Goal: Task Accomplishment & Management: Complete application form

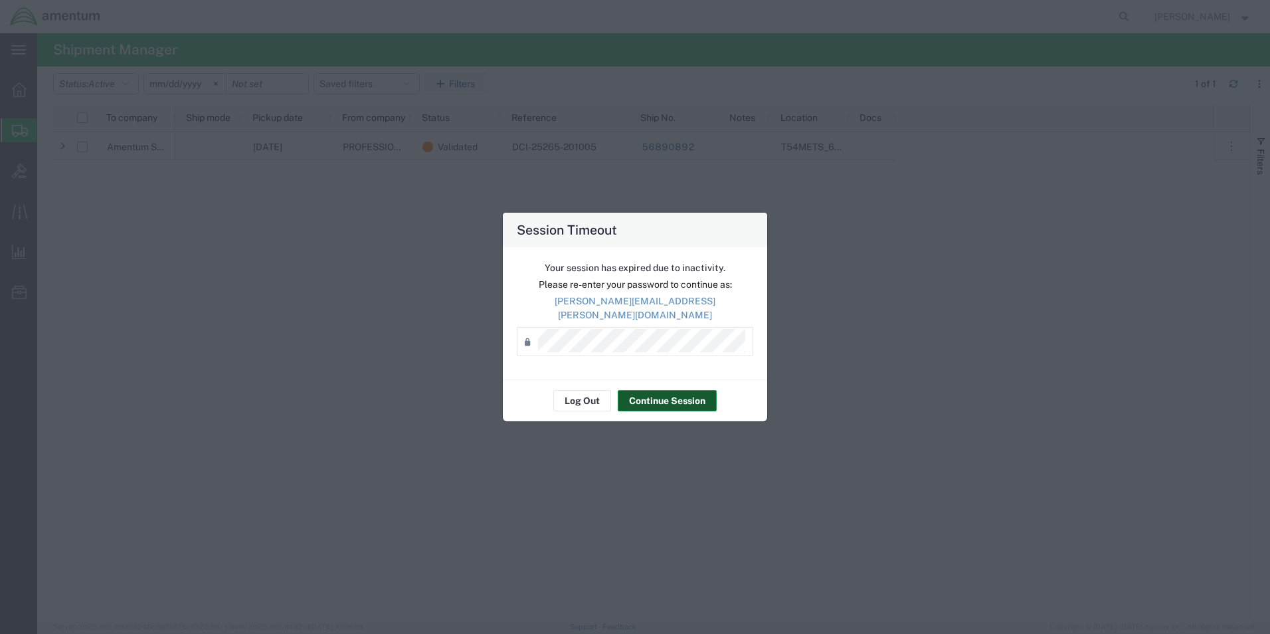
click at [668, 379] on div "Log Out Continue Session" at bounding box center [635, 400] width 264 height 42
click at [650, 390] on button "Continue Session" at bounding box center [667, 400] width 99 height 21
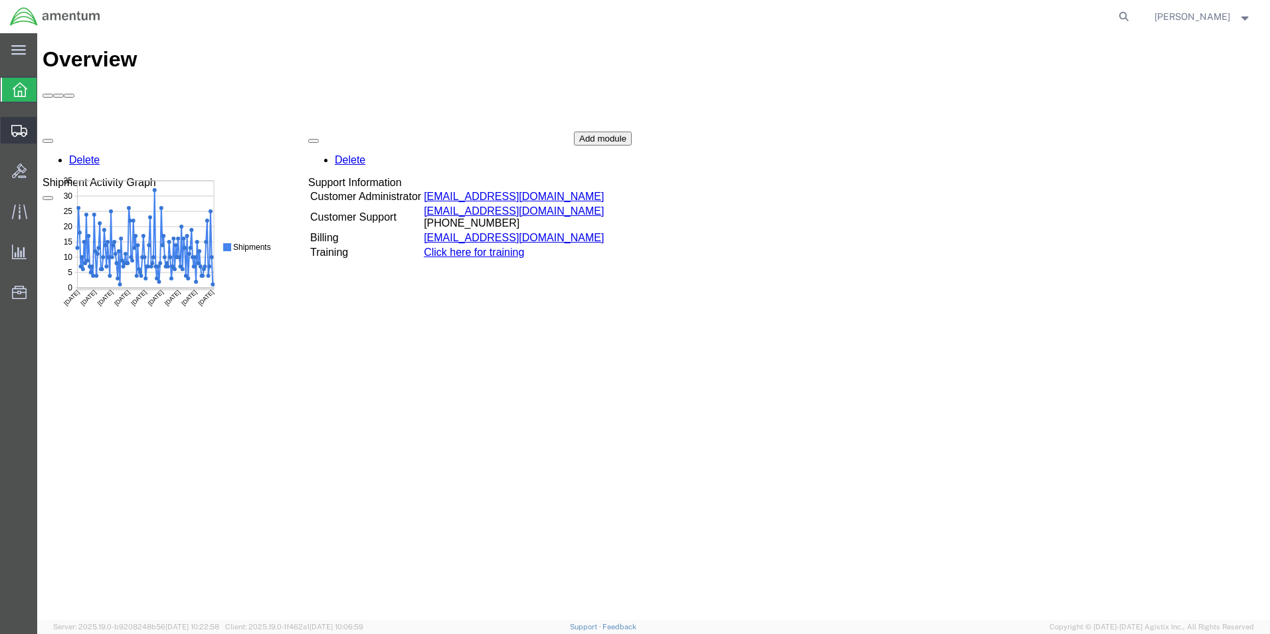
click at [19, 128] on icon at bounding box center [19, 131] width 16 height 12
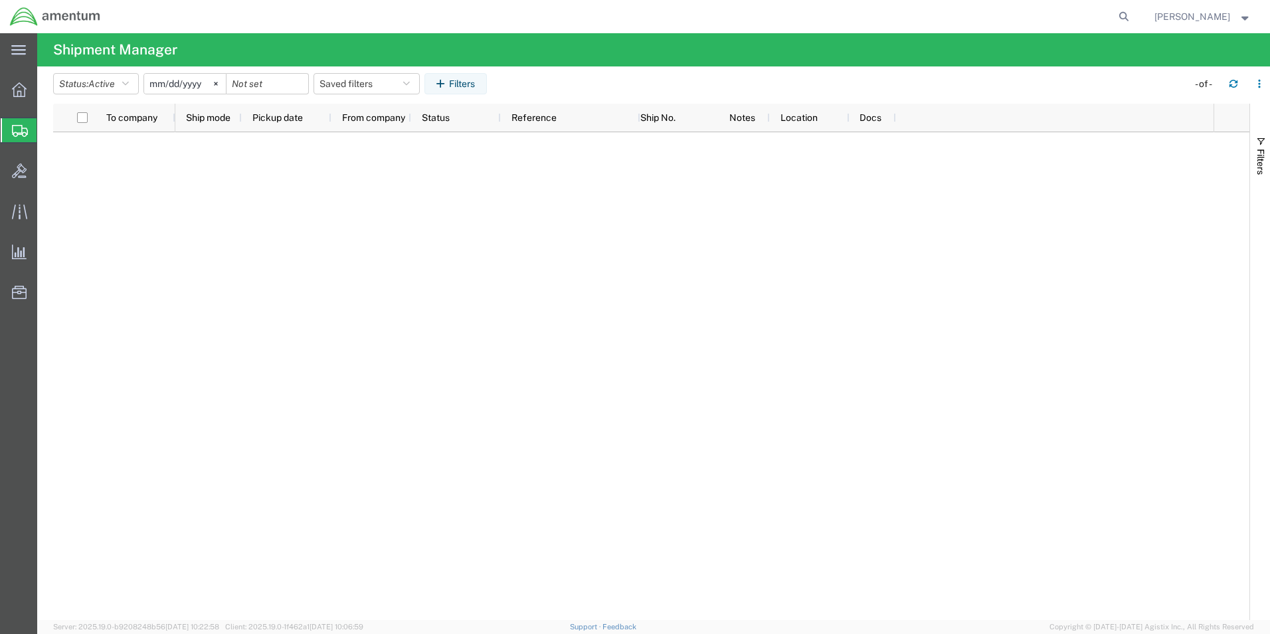
click at [0, 0] on span "Create Shipment" at bounding box center [0, 0] width 0 height 0
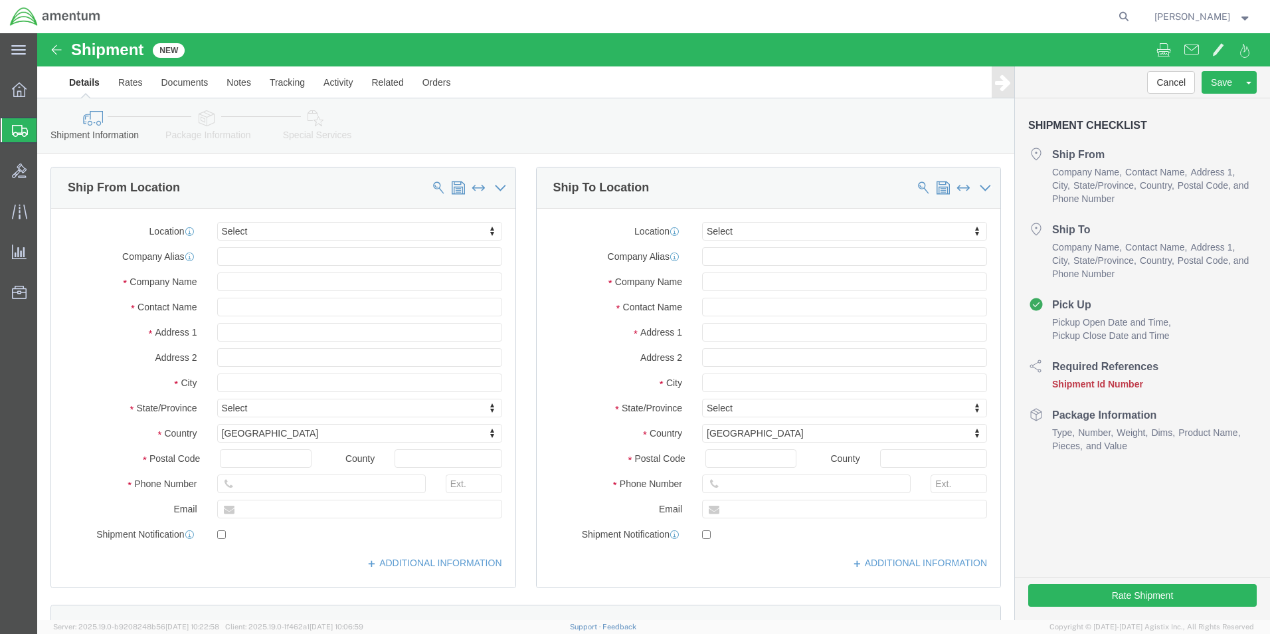
select select
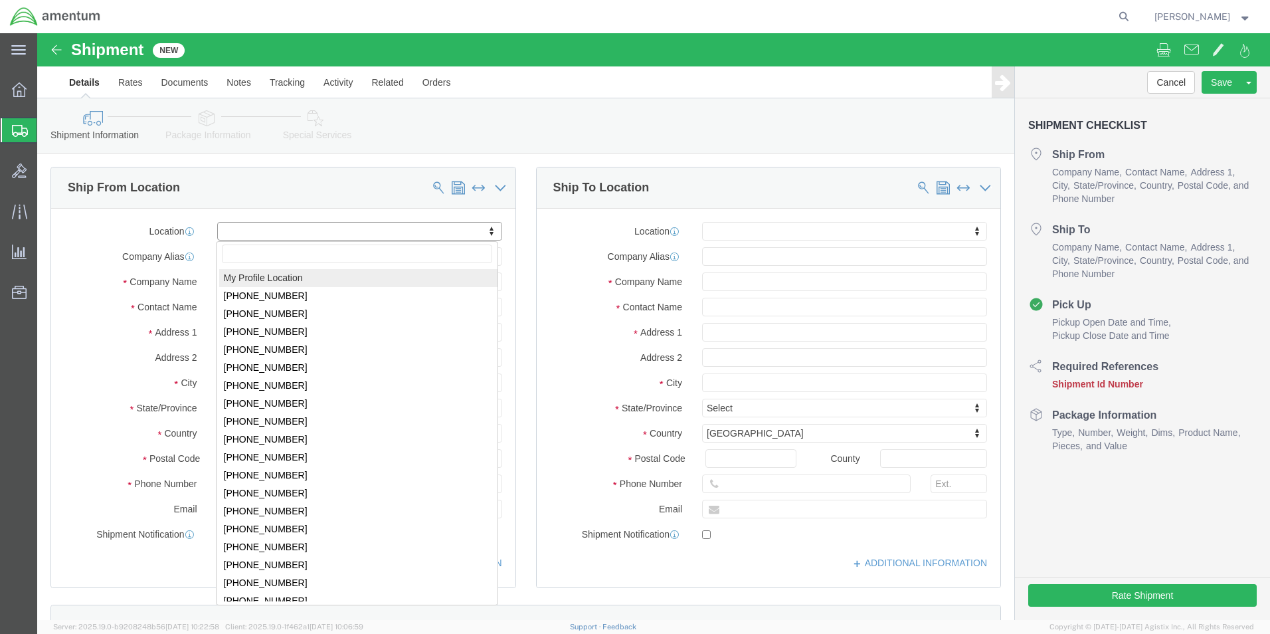
type input "y"
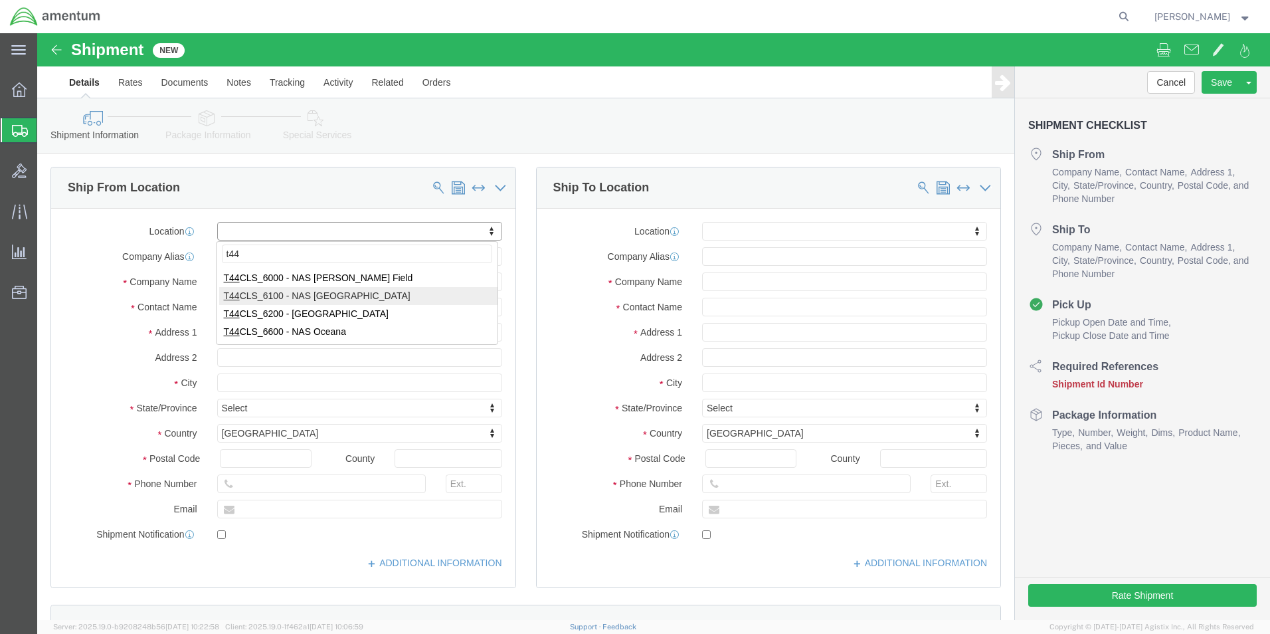
type input "t44"
select select "42673"
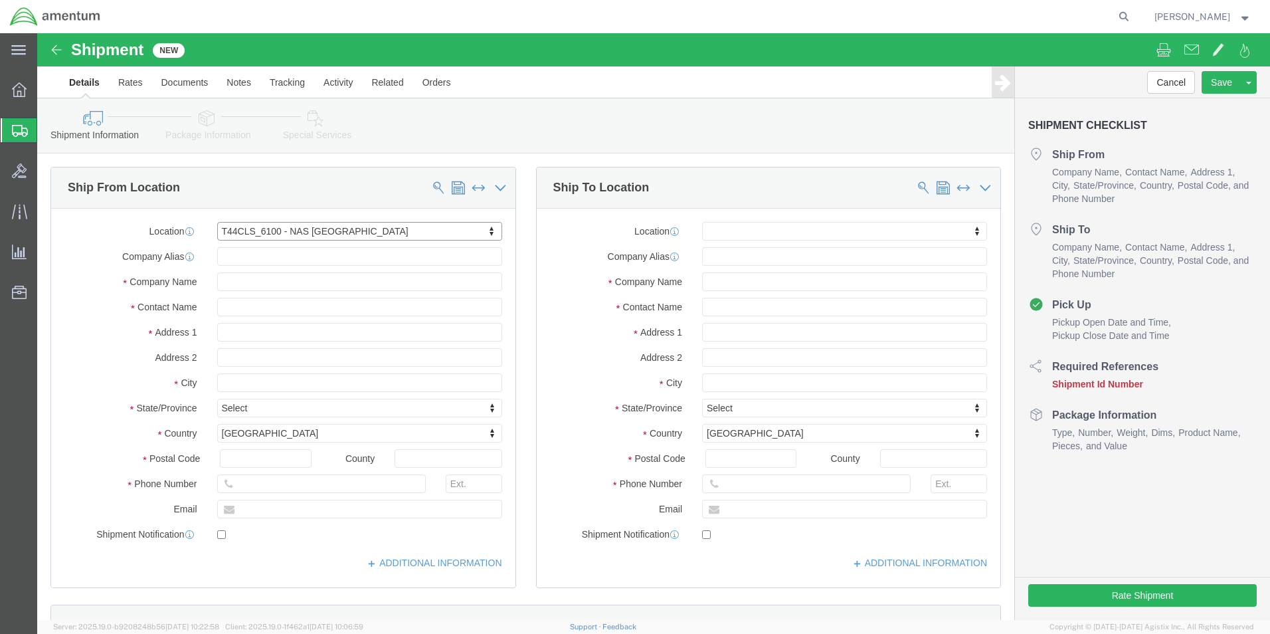
select select "[GEOGRAPHIC_DATA]"
click input "text"
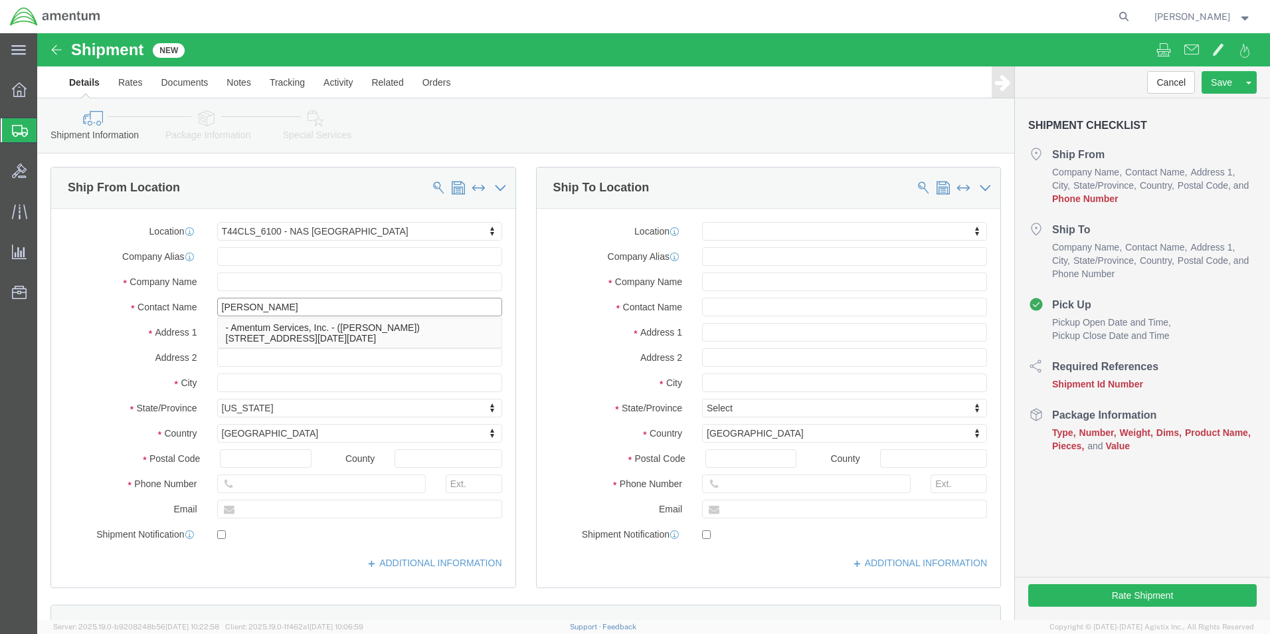
type input "[PERSON_NAME]"
click input "text"
type input "[PHONE_NUMBER]"
click input "text"
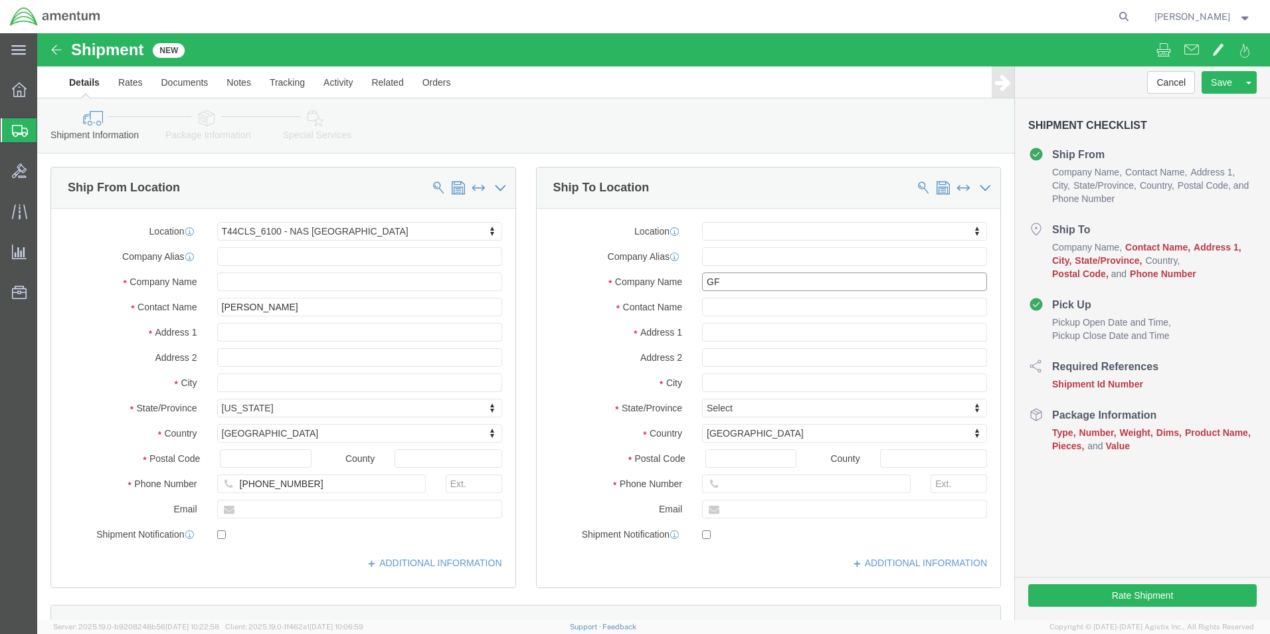
type input "G"
type input "FRC"
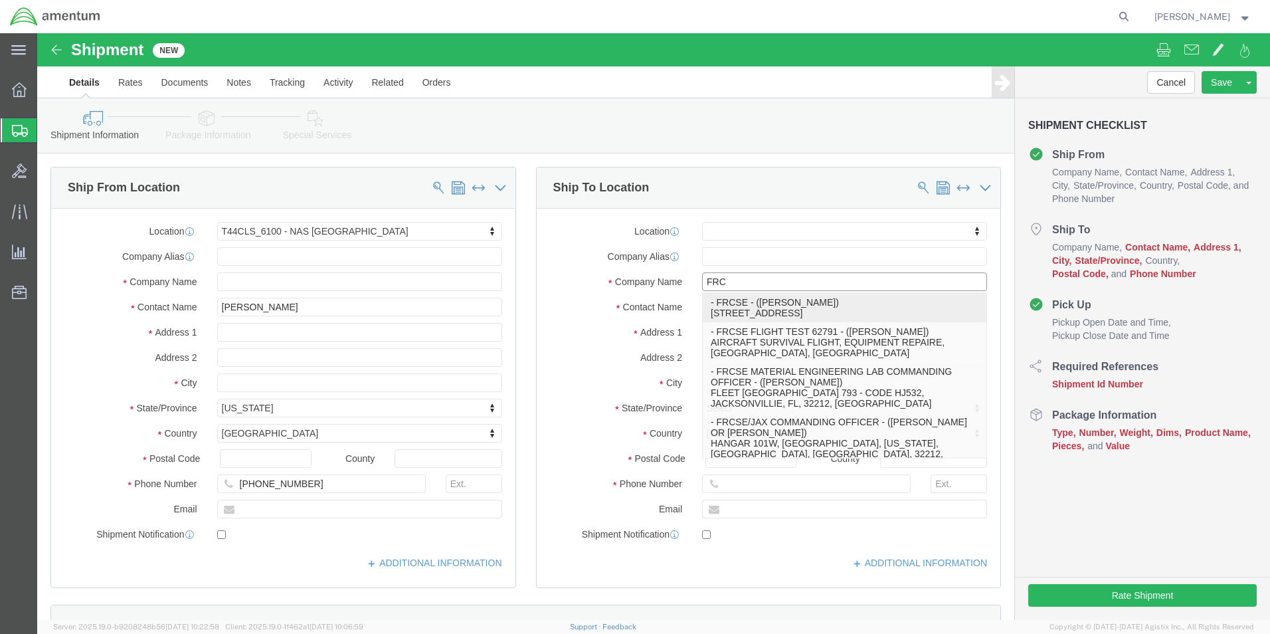
click p "- FRCSE - ([PERSON_NAME]) HANGAR 101W, [GEOGRAPHIC_DATA], [GEOGRAPHIC_DATA], [G…"
select select "FL"
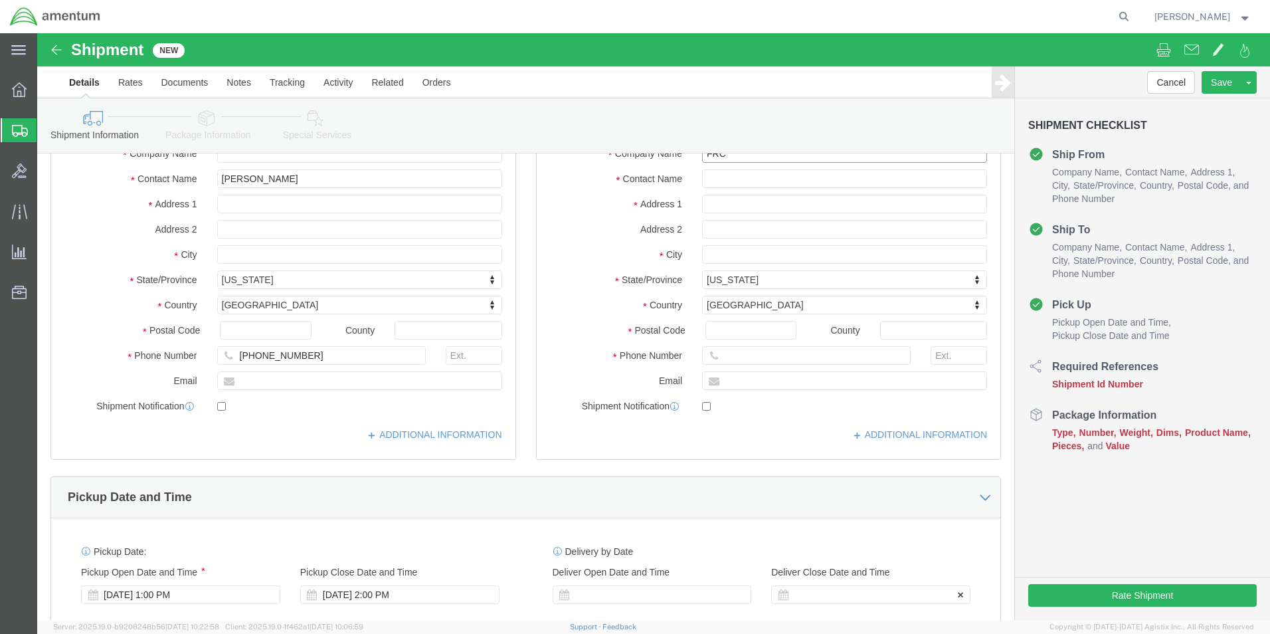
scroll to position [266, 0]
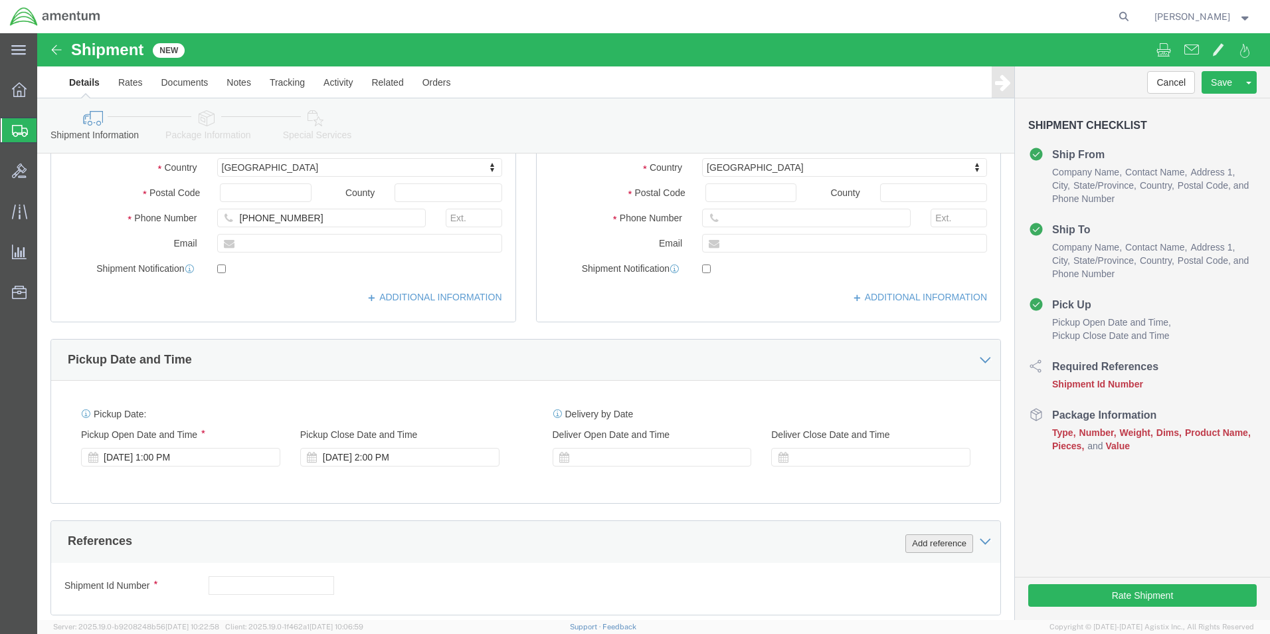
type input "FRCSE"
click button "Add reference"
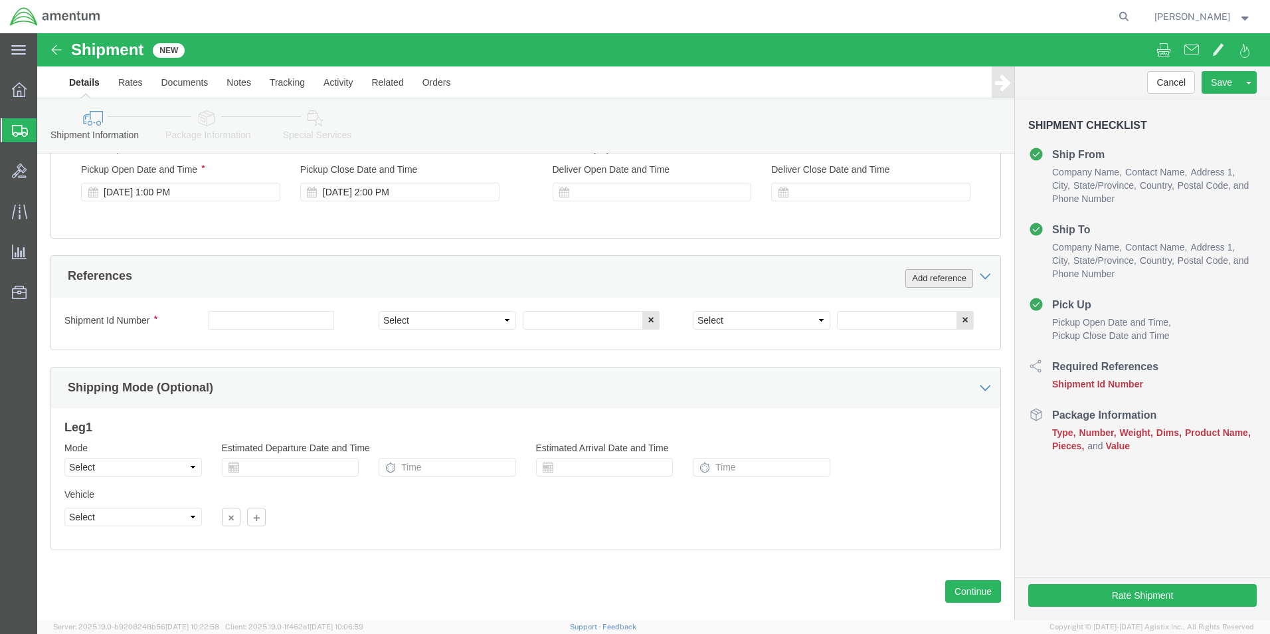
scroll to position [531, 0]
click select "Select Account Type Activity ID Airline Appointment Number ASN Batch Request # …"
select select "CUSTREF"
click select "Select Account Type Activity ID Airline Appointment Number ASN Batch Request # …"
click input "text"
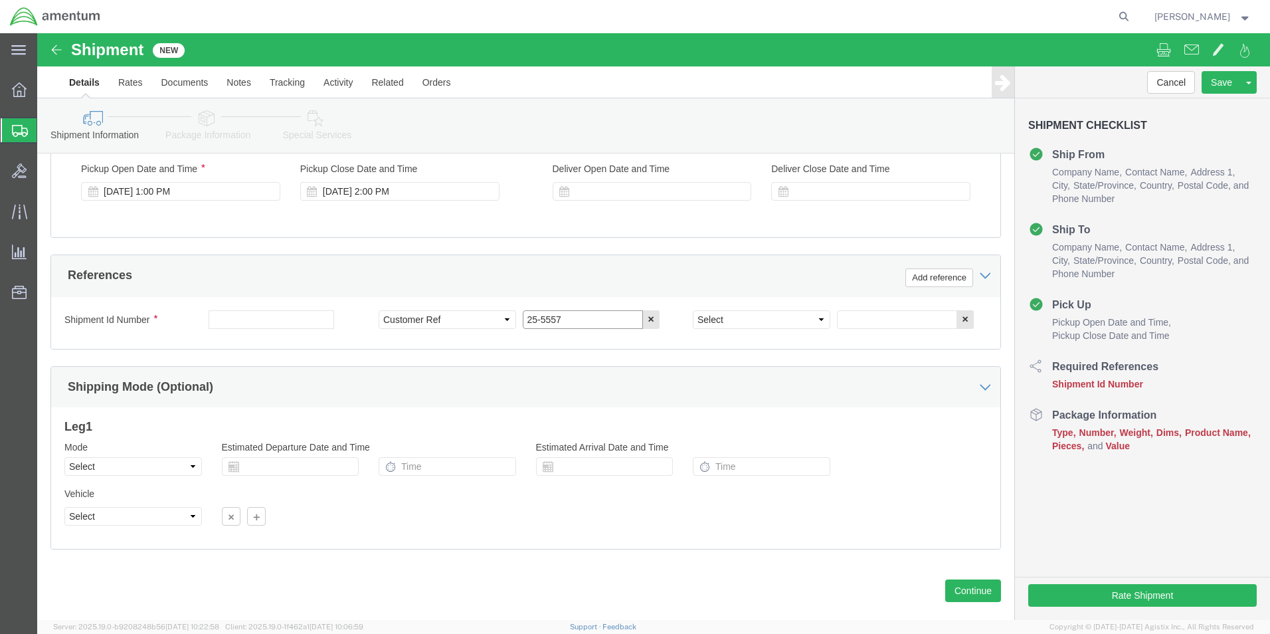
type input "25-5557"
click select "Select Account Type Activity ID Airline Appointment Number ASN Batch Request # …"
select select "PROJNUM"
click select "Select Account Type Activity ID Airline Appointment Number ASN Batch Request # …"
click input "text"
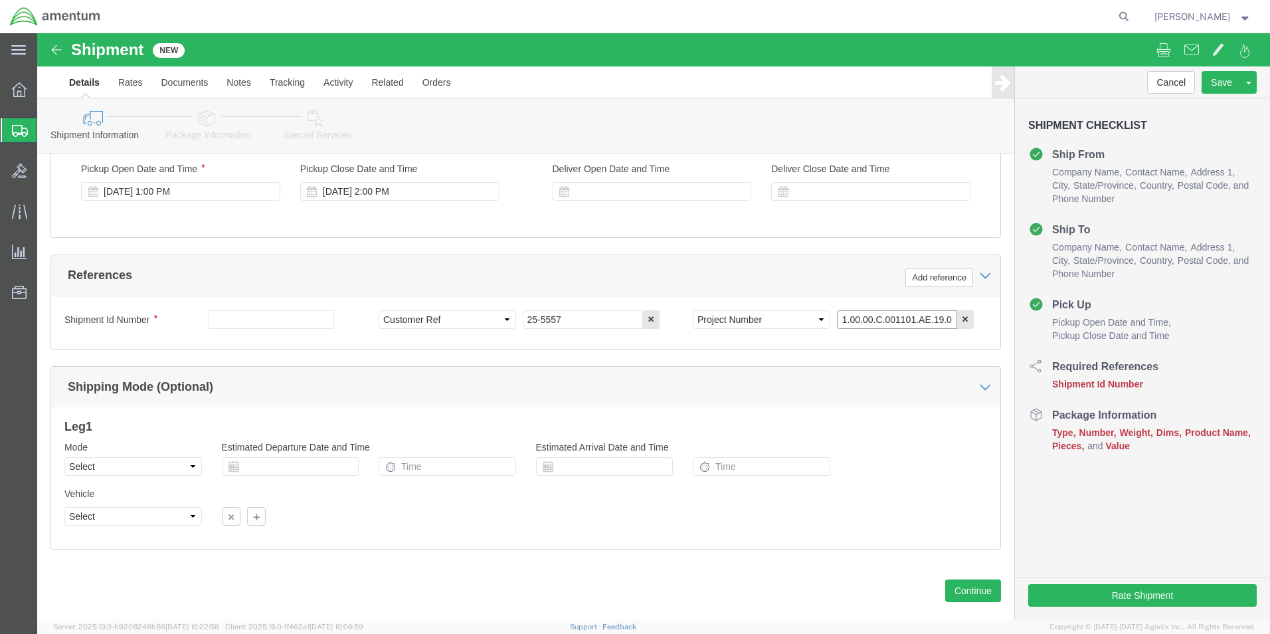
scroll to position [0, 20]
type input "4951.00.00.C.001101.AE.19.09"
click button "Continue"
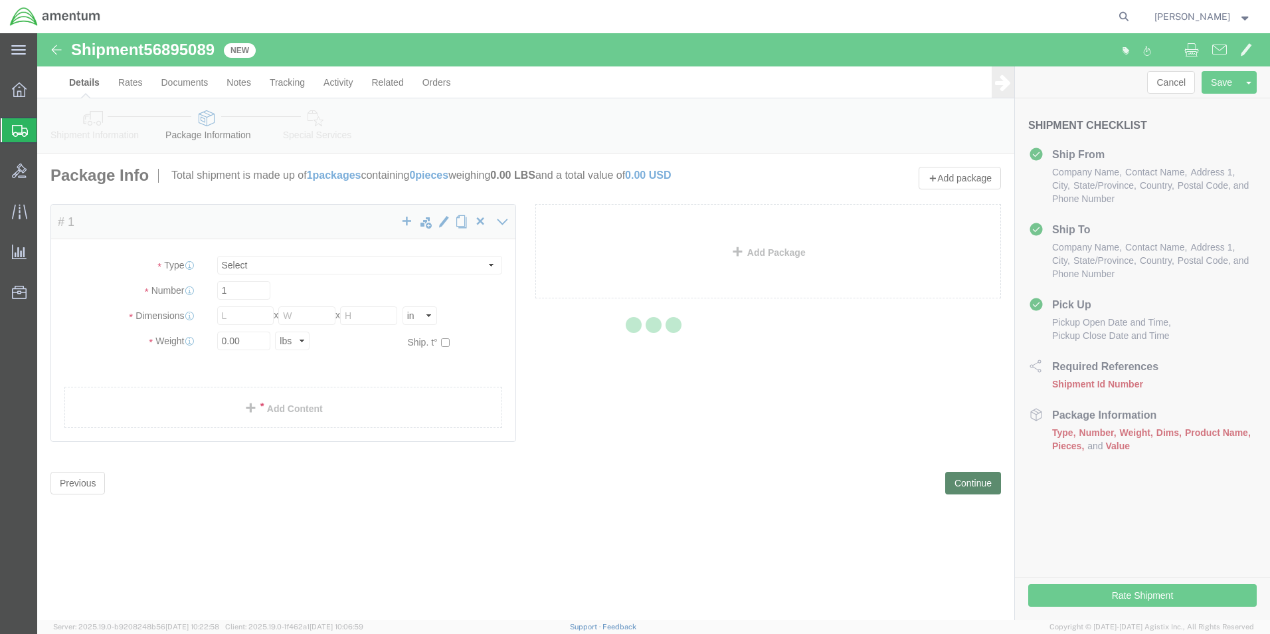
select select "CBOX"
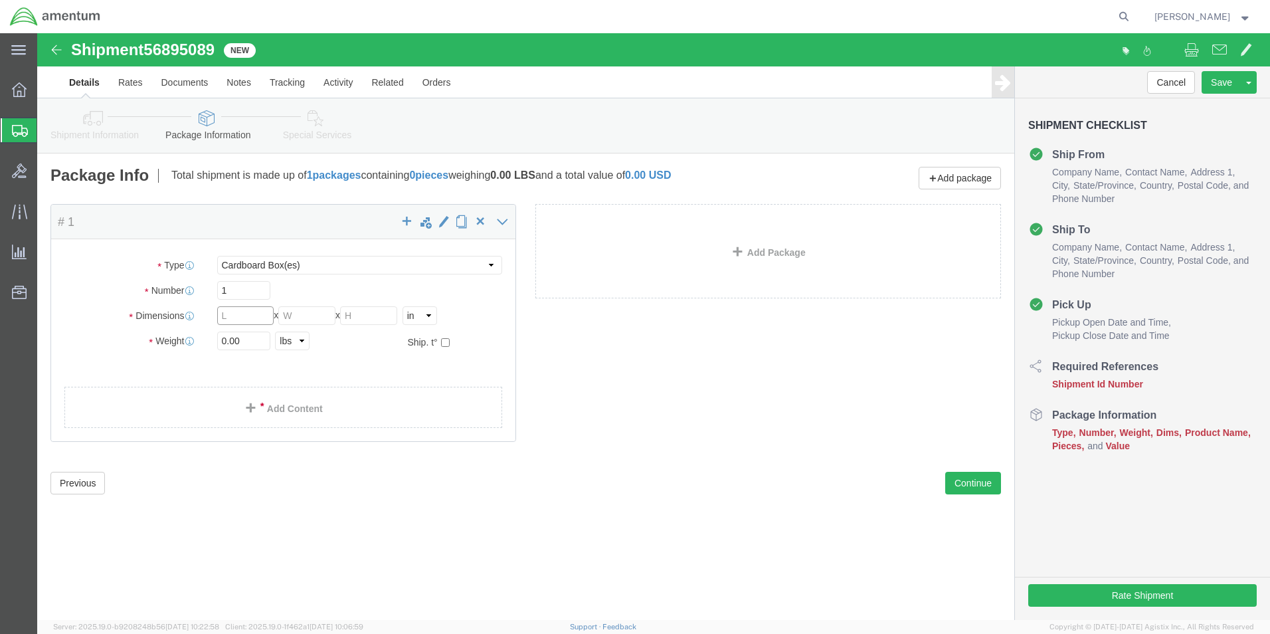
click input "text"
type input "23"
type input "9"
type input "7"
click input "0.00"
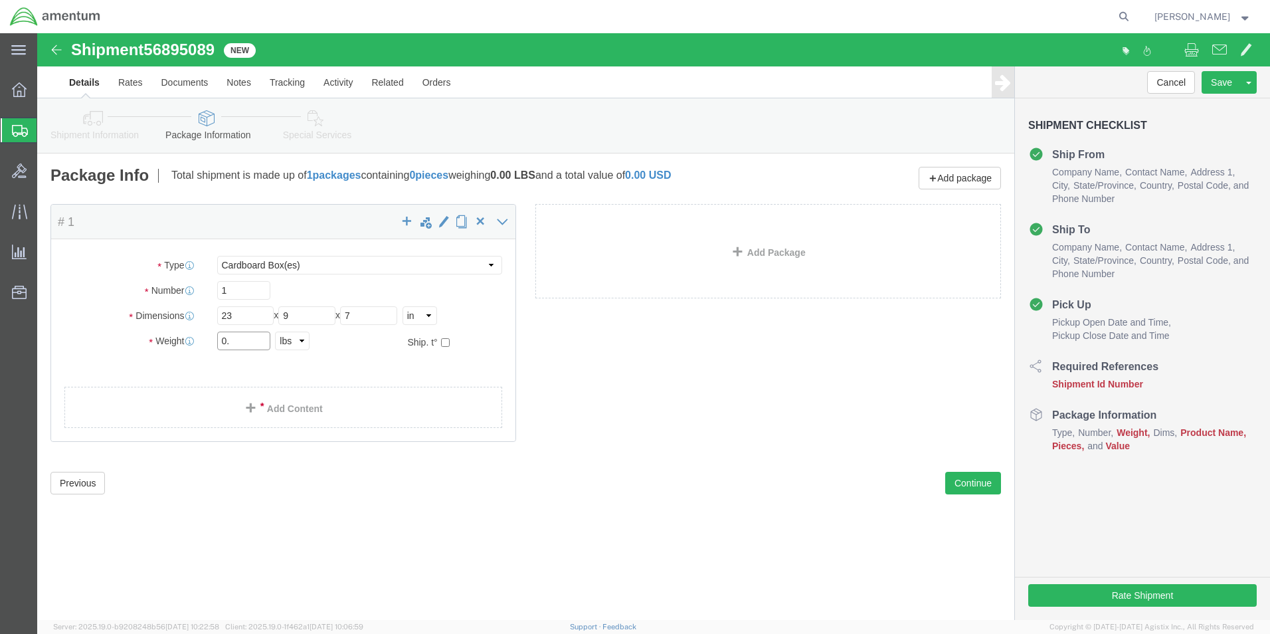
type input "0"
type input "2"
click div "Package Content # 1 x Package Type Select BCK Boxes Bale(s) Basket(s) Bolt(s) B…"
click link "Add Content"
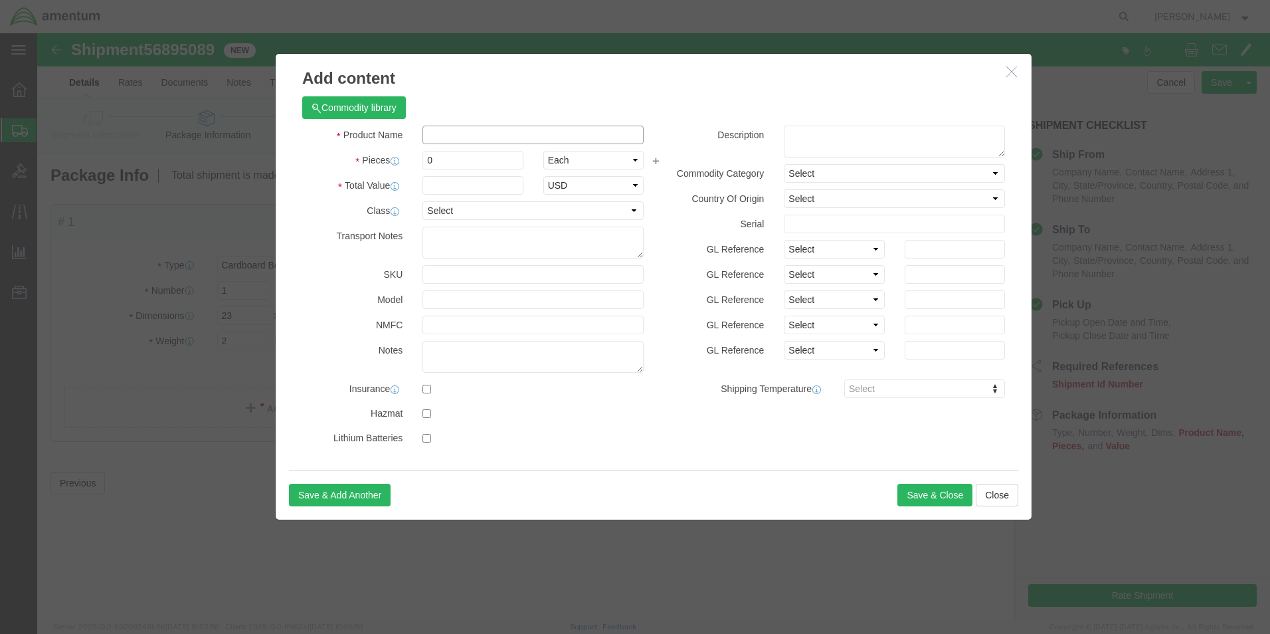
click input "text"
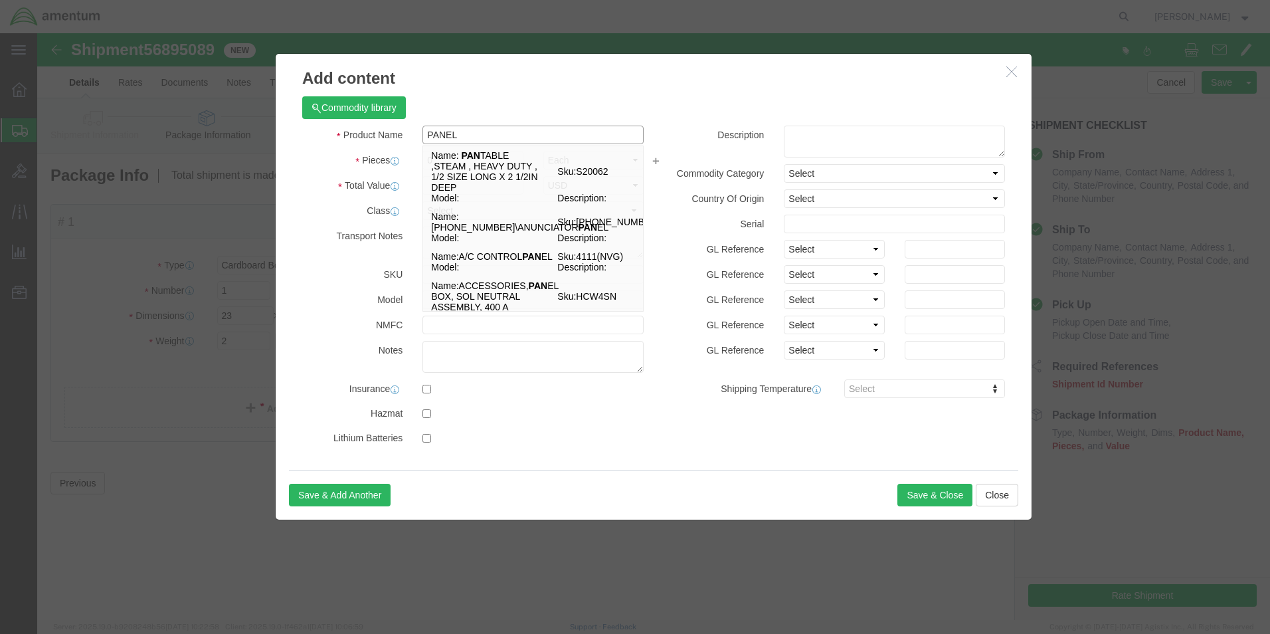
type input "PANEL"
click div "Commodity library Product Name PANEL PAN Name: PAN TABLE ,STEAM , HEAVY DUTY , …"
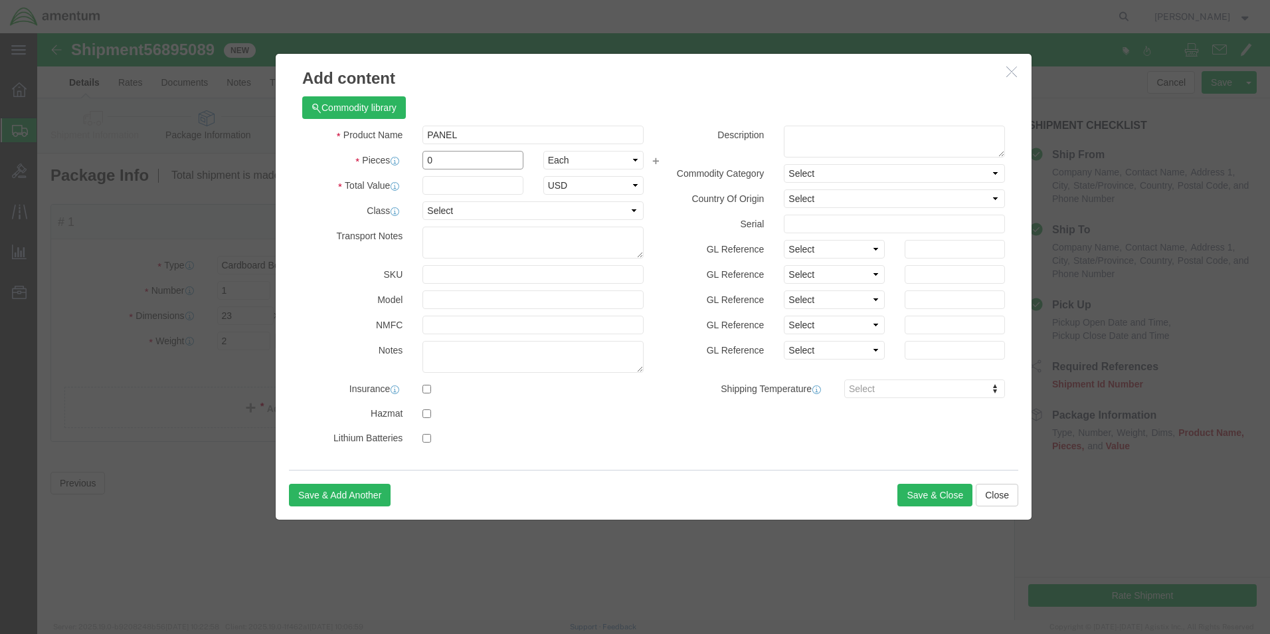
click input "0"
type input "1"
click input "text"
type input "1"
click select "Select 50 55 60 65 70 85 92.5 100 125 175 250 300 400"
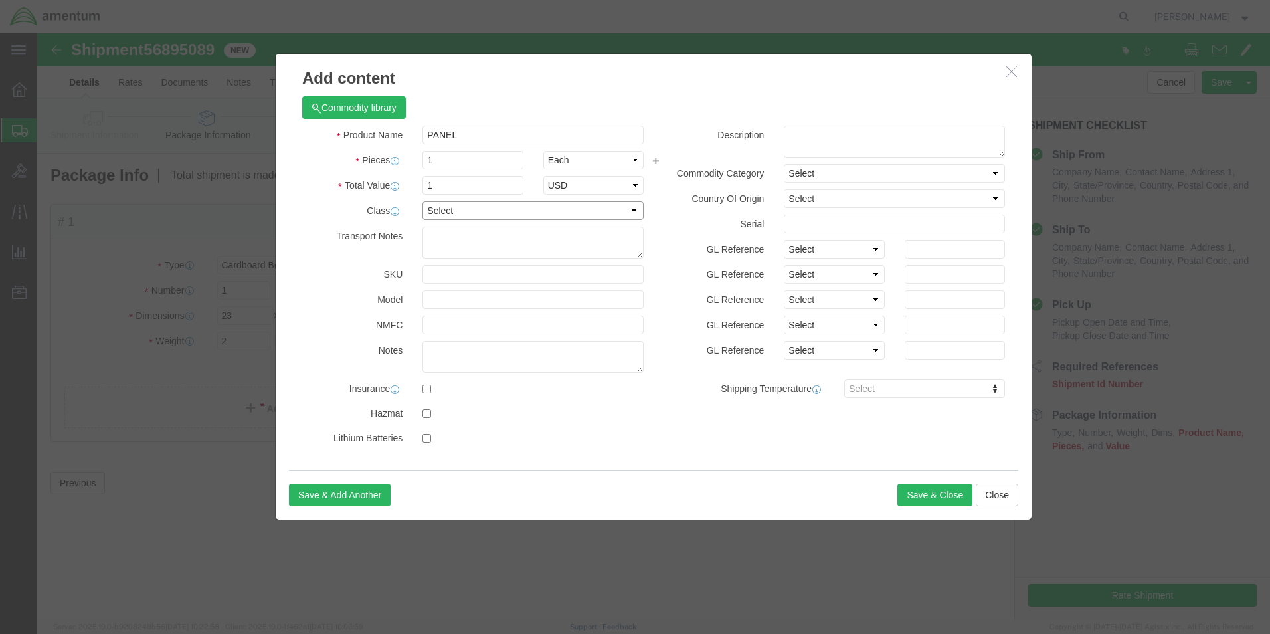
select select "50"
click select "Select 50 55 60 65 70 85 92.5 100 125 175 250 300 400"
click button "Save & Close"
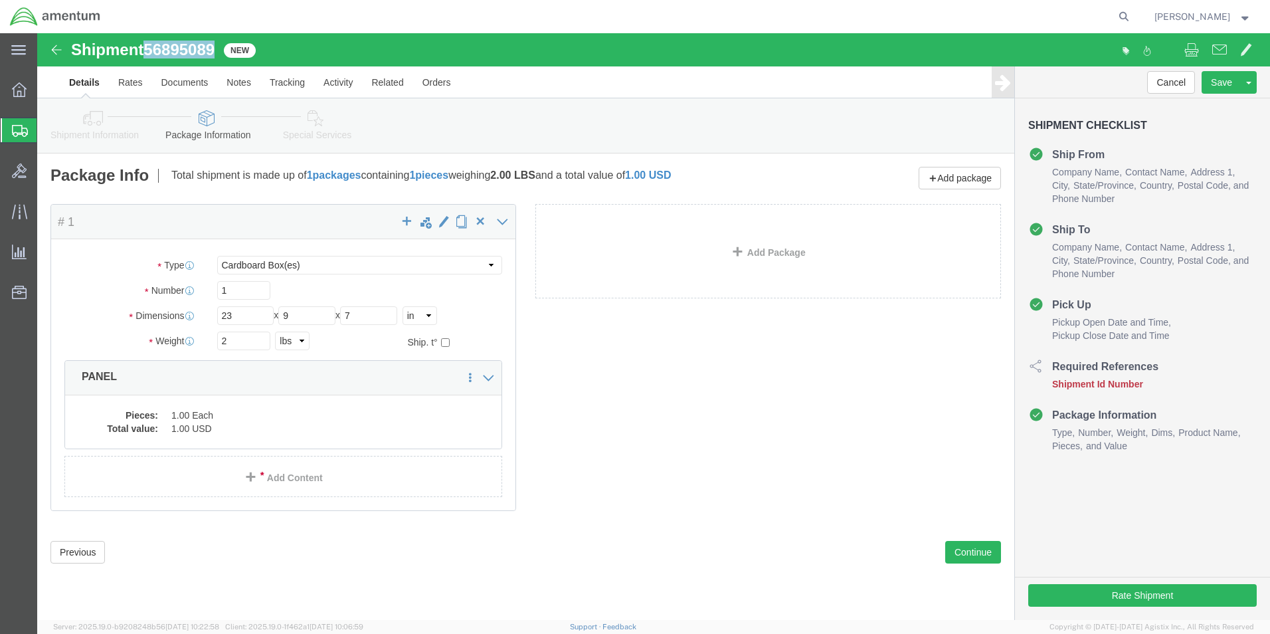
drag, startPoint x: 111, startPoint y: 16, endPoint x: 179, endPoint y: 18, distance: 68.4
click span "56895089"
drag, startPoint x: 179, startPoint y: 18, endPoint x: 161, endPoint y: 17, distance: 18.0
copy span "56895089"
click button "Rate Shipment"
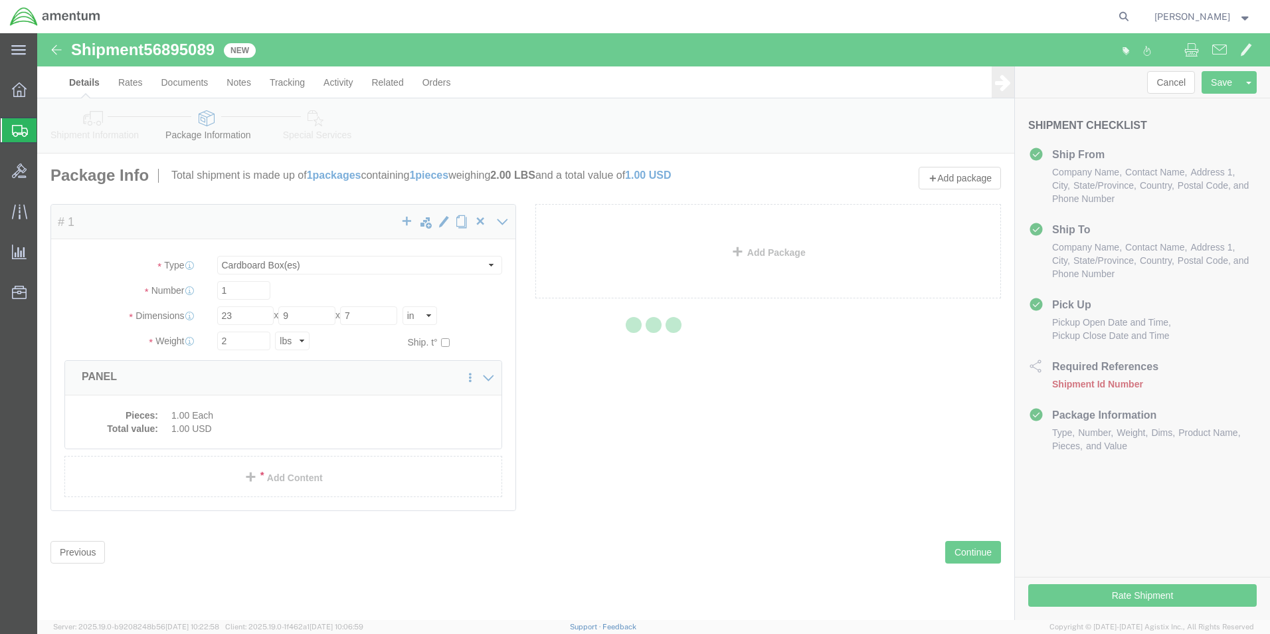
select select "42673"
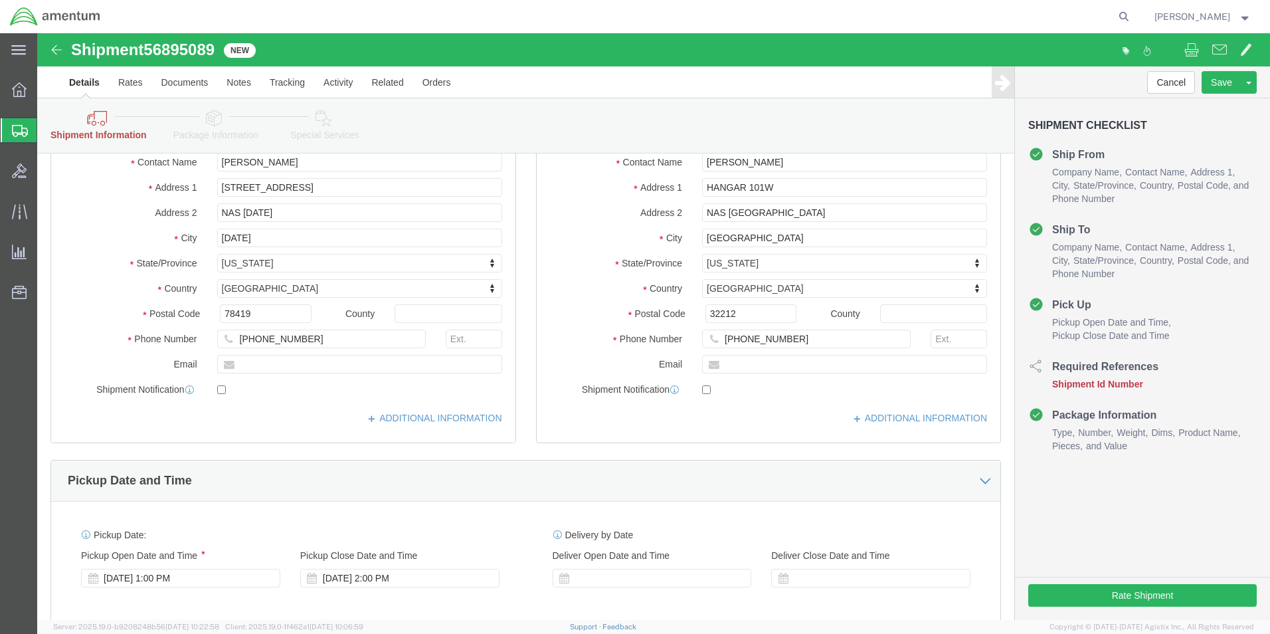
scroll to position [398, 0]
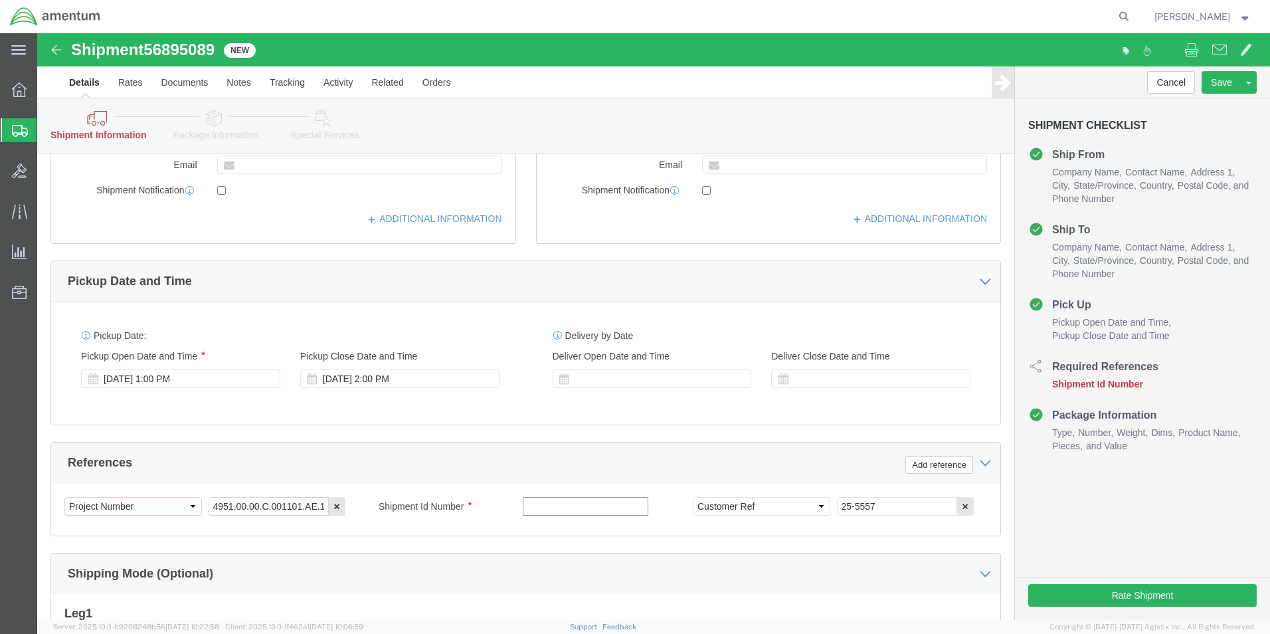
click input "text"
paste input "56895089"
type input "56895089"
click button "Rate Shipment"
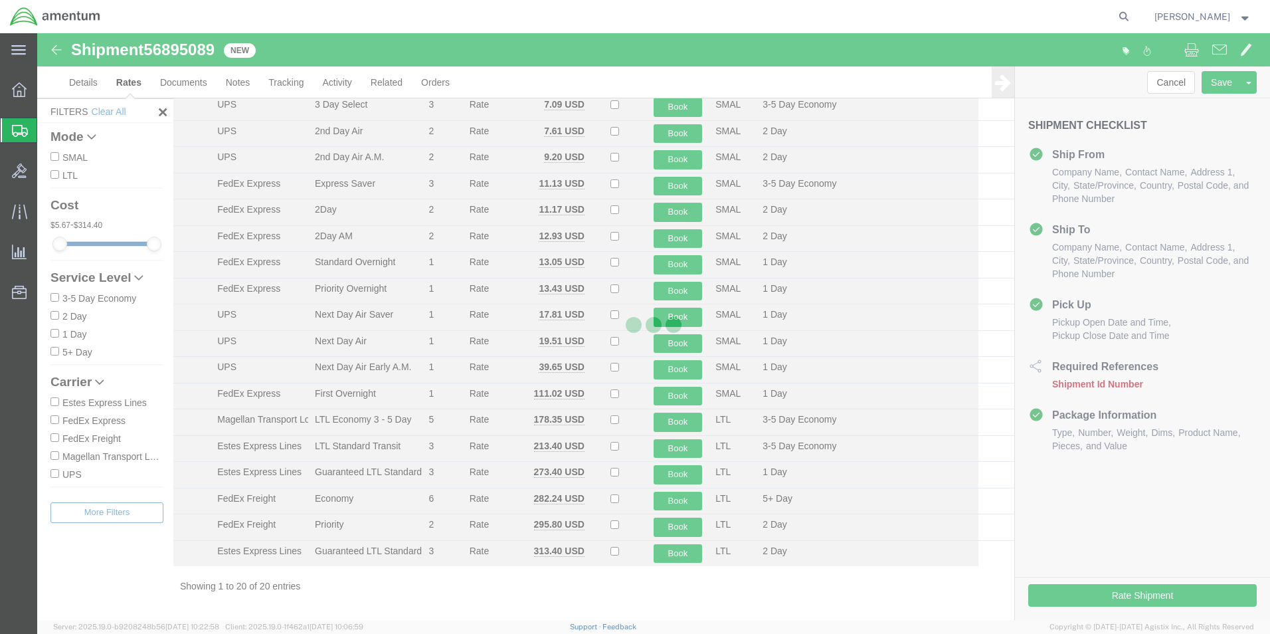
scroll to position [108, 0]
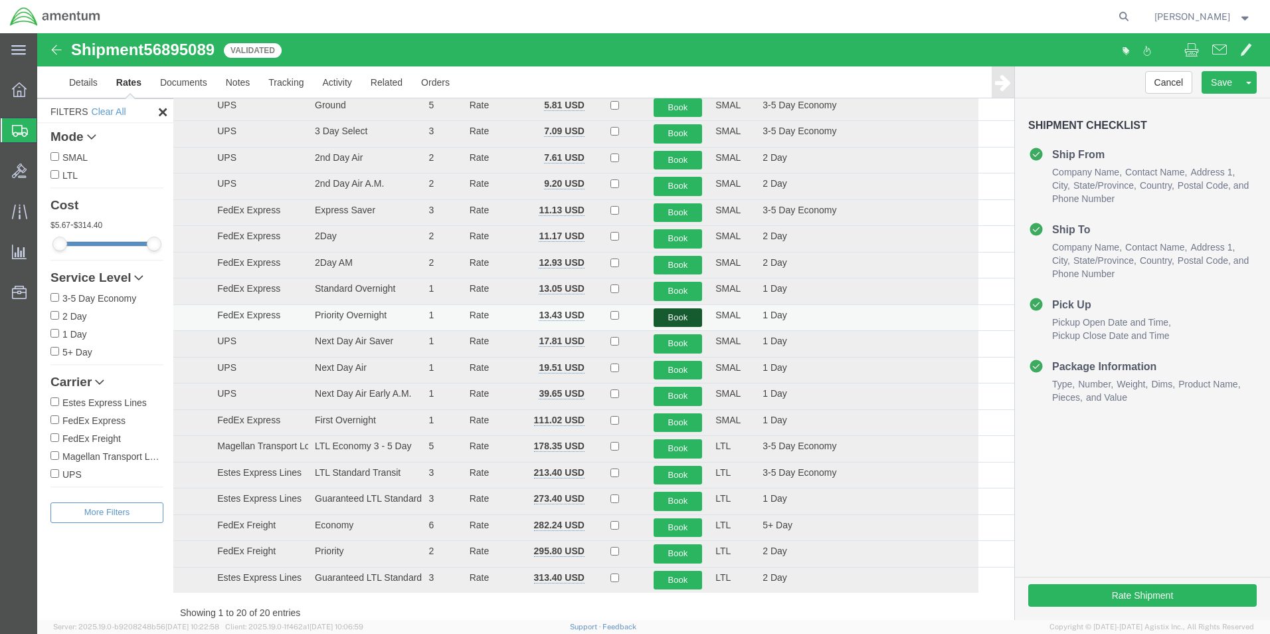
click at [674, 315] on button "Book" at bounding box center [678, 317] width 49 height 19
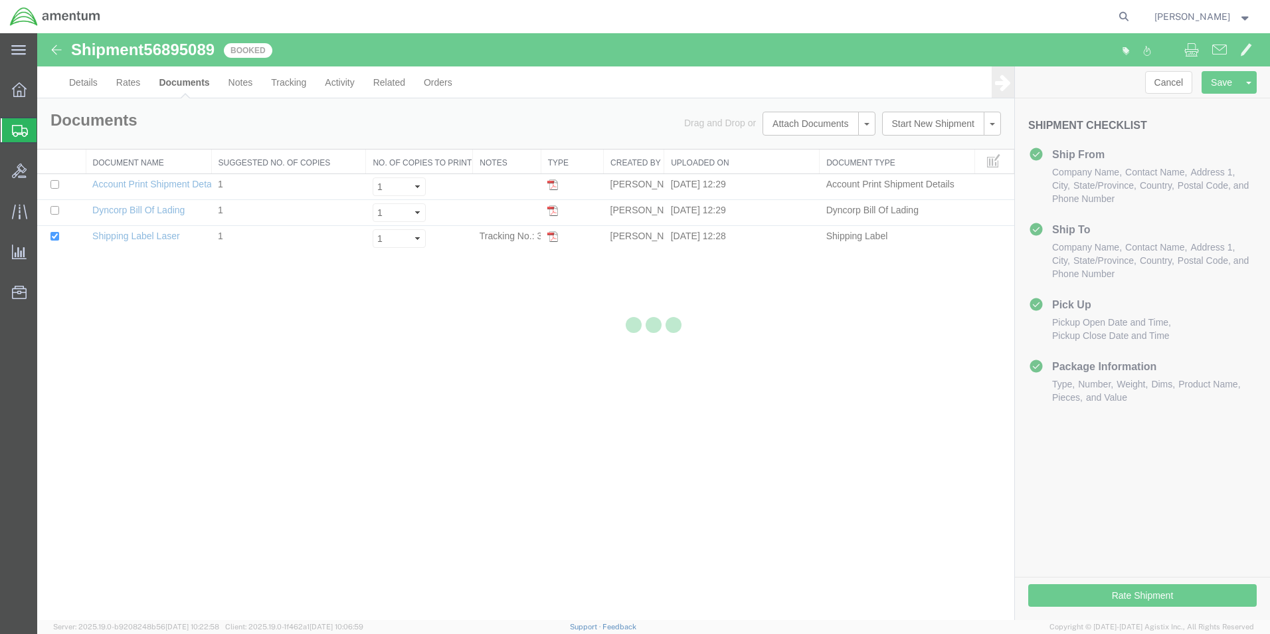
scroll to position [0, 0]
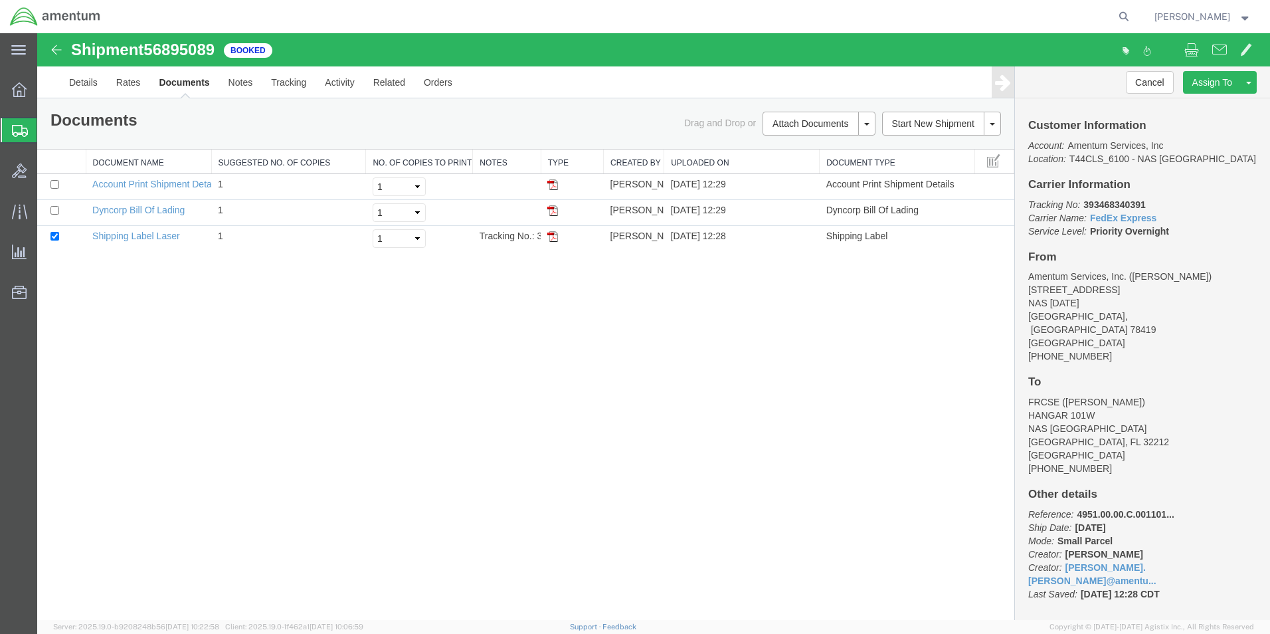
drag, startPoint x: 551, startPoint y: 241, endPoint x: 503, endPoint y: 298, distance: 74.4
click at [551, 241] on img at bounding box center [552, 236] width 11 height 11
